Goal: Book appointment/travel/reservation

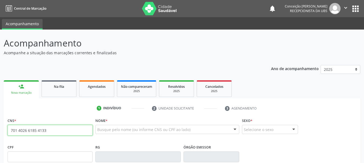
type input "701 4026 6185 4133"
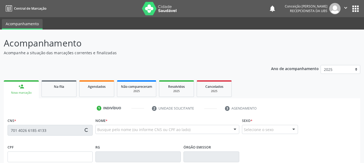
type input "[DATE]"
type input "[PERSON_NAME]"
type input "[PHONE_NUMBER]"
type input "S/N"
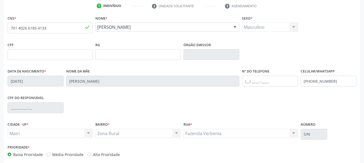
scroll to position [128, 0]
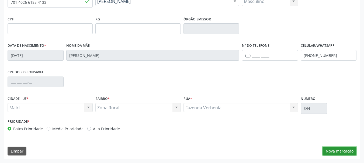
click at [345, 149] on button "Nova marcação" at bounding box center [339, 151] width 34 height 9
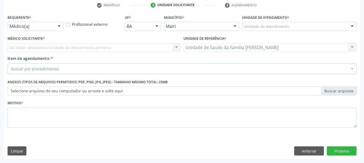
click at [350, 25] on div at bounding box center [352, 26] width 8 height 9
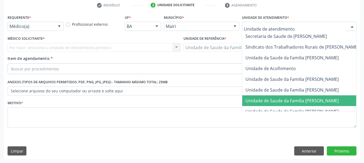
scroll to position [397, 0]
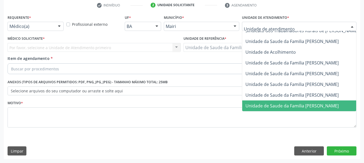
click at [315, 103] on span "Unidade de Saude da Familia [PERSON_NAME]" at bounding box center [291, 106] width 93 height 6
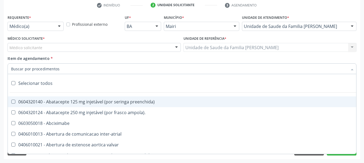
type input "#"
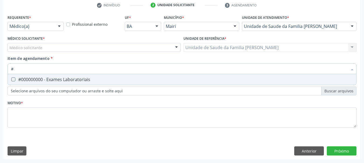
click at [14, 81] on Laboratoriais at bounding box center [13, 80] width 4 height 4
click at [11, 81] on Laboratoriais "checkbox" at bounding box center [9, 79] width 3 height 3
checkbox Laboratoriais "true"
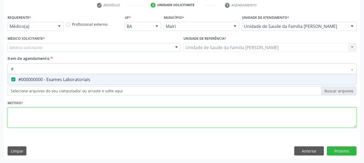
click at [11, 114] on div "Requerente * Médico(a) Médico(a) Enfermeiro(a) Paciente Nenhum resultado encont…" at bounding box center [182, 74] width 349 height 122
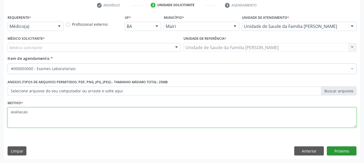
type textarea "avaliacao"
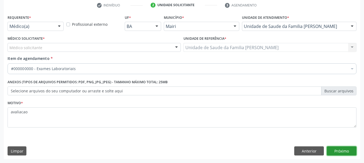
click at [338, 149] on button "Próximo" at bounding box center [341, 151] width 30 height 9
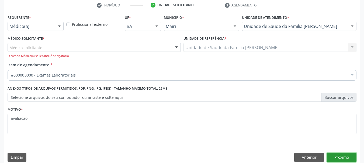
click at [343, 156] on button "Próximo" at bounding box center [341, 157] width 30 height 9
click at [341, 155] on button "Próximo" at bounding box center [341, 157] width 30 height 9
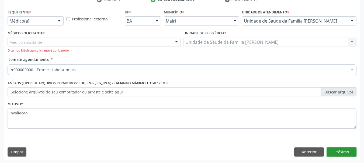
scroll to position [110, 0]
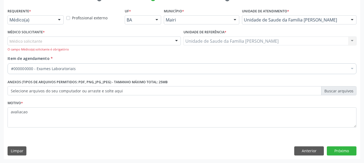
click at [176, 38] on div at bounding box center [176, 41] width 8 height 9
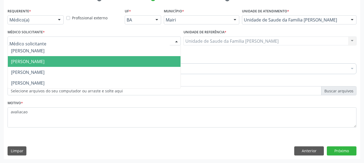
click at [156, 62] on span "[PERSON_NAME]" at bounding box center [94, 61] width 173 height 11
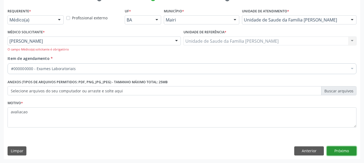
click at [345, 153] on button "Próximo" at bounding box center [341, 151] width 30 height 9
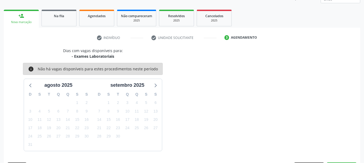
scroll to position [87, 0]
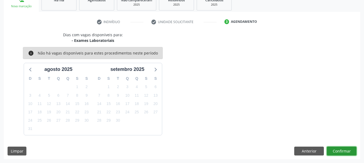
click at [343, 149] on button "Confirmar" at bounding box center [341, 151] width 30 height 9
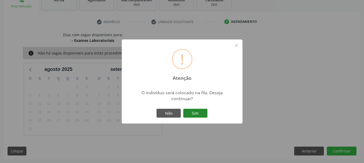
click at [198, 116] on button "Sim" at bounding box center [195, 113] width 24 height 9
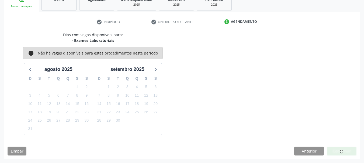
scroll to position [14, 0]
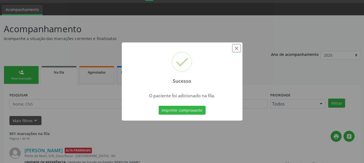
click at [237, 47] on button "×" at bounding box center [236, 48] width 9 height 9
